Goal: Navigation & Orientation: Find specific page/section

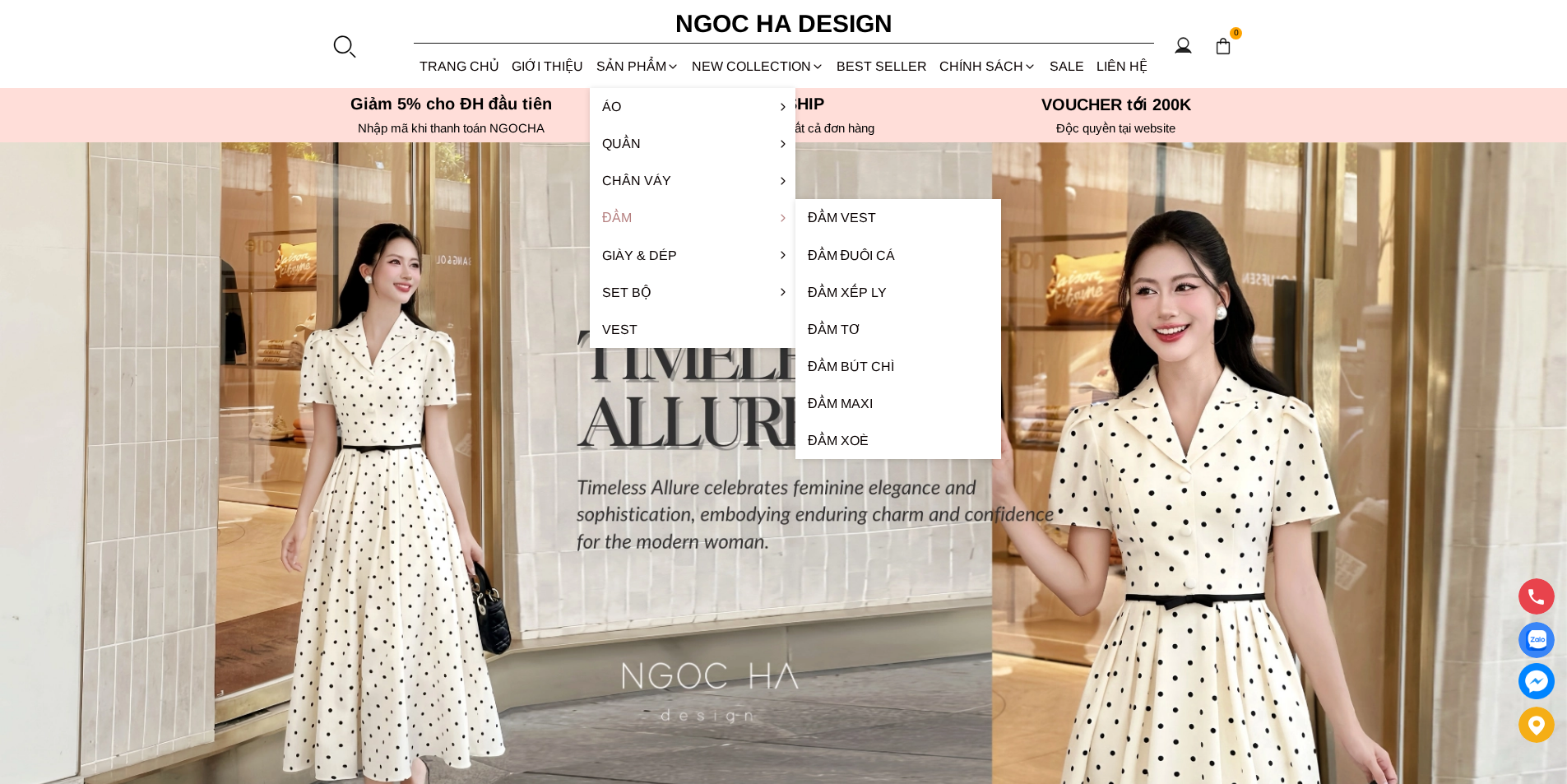
click at [669, 223] on link "Đầm" at bounding box center [693, 218] width 206 height 37
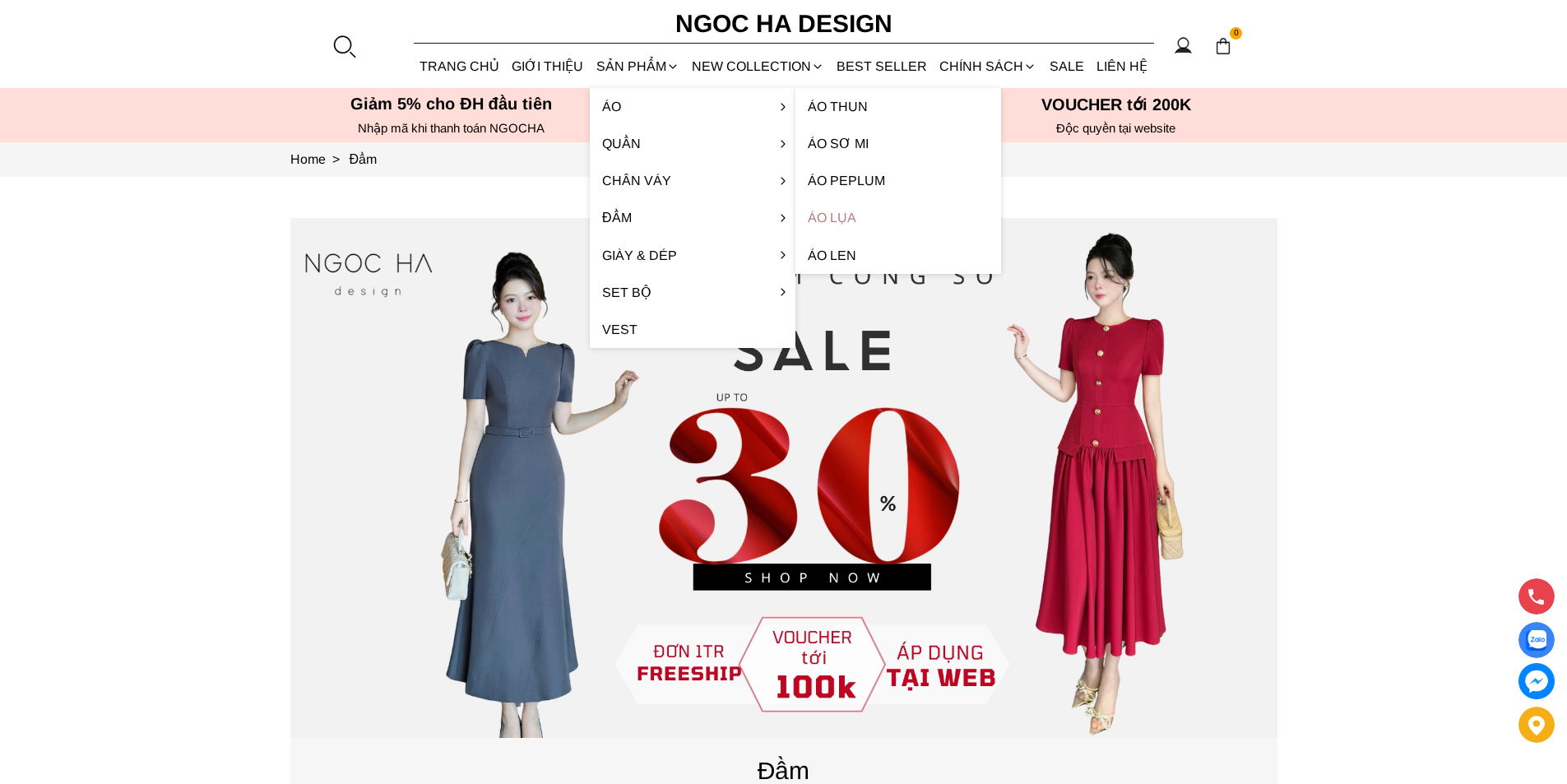
click at [876, 207] on link "Áo lụa" at bounding box center [898, 218] width 206 height 37
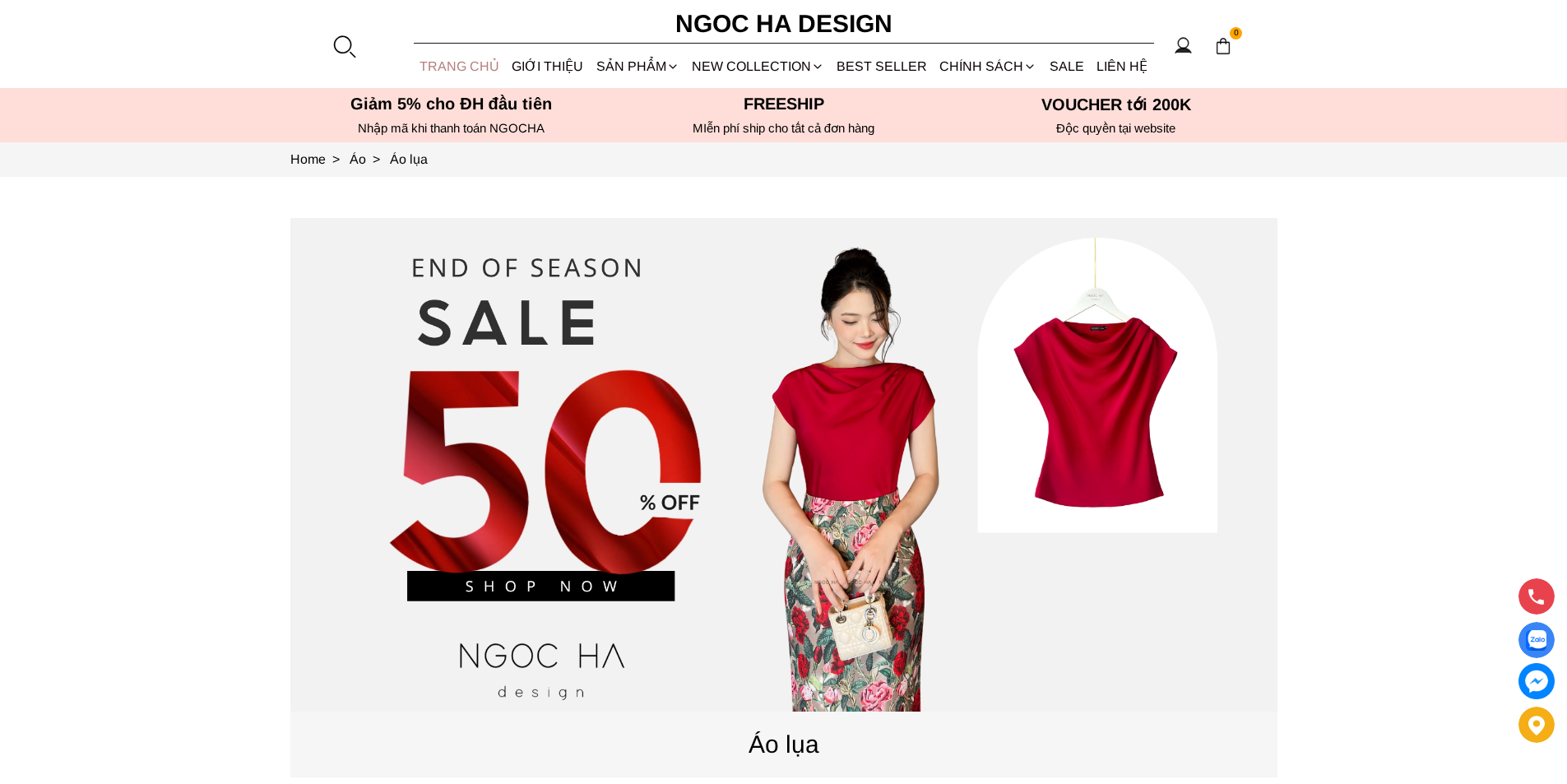
click at [475, 57] on link "TRANG CHỦ" at bounding box center [460, 66] width 93 height 43
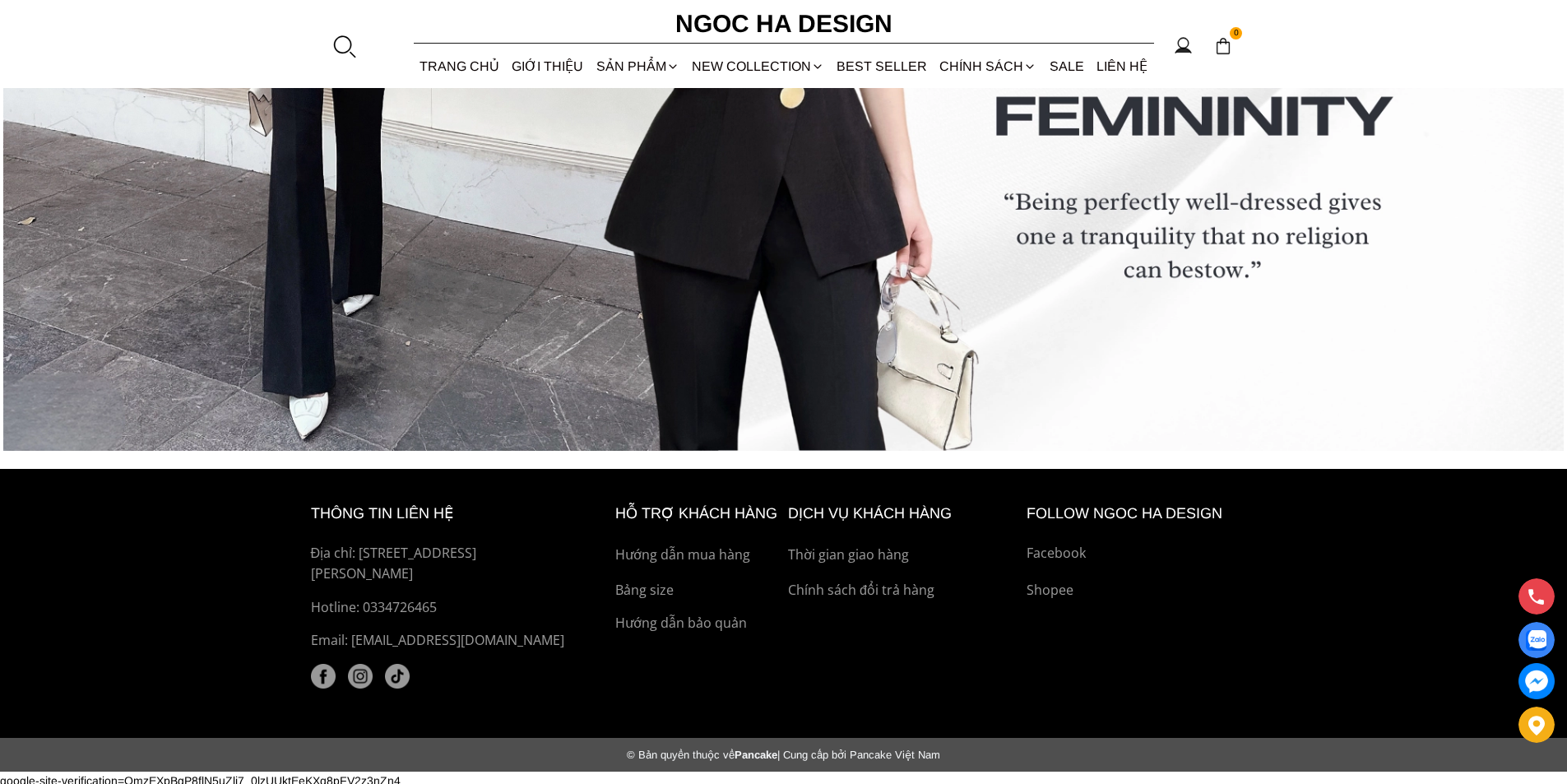
scroll to position [6921, 0]
